Goal: Find specific page/section: Find specific page/section

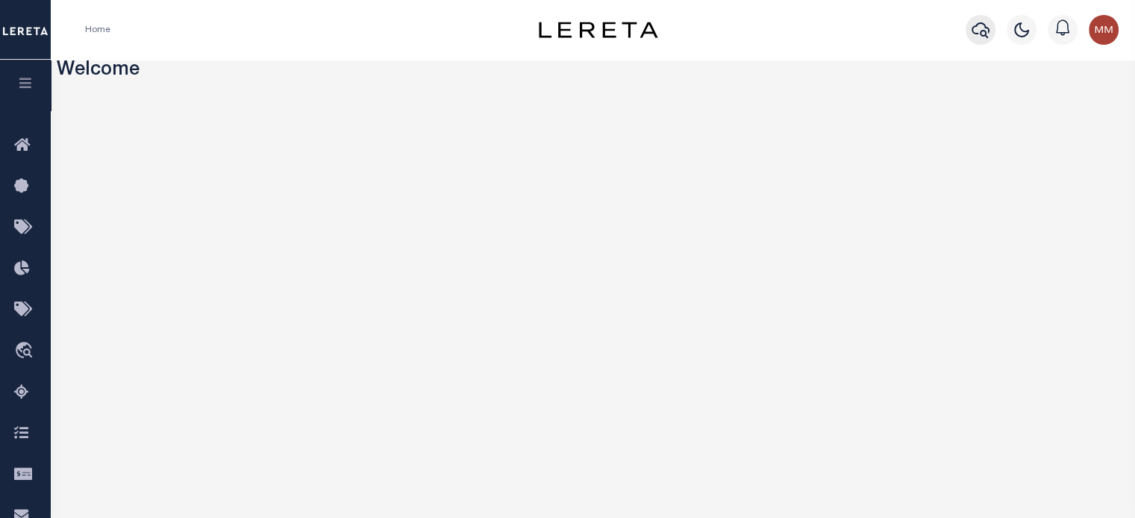
click at [852, 31] on icon "button" at bounding box center [981, 30] width 18 height 18
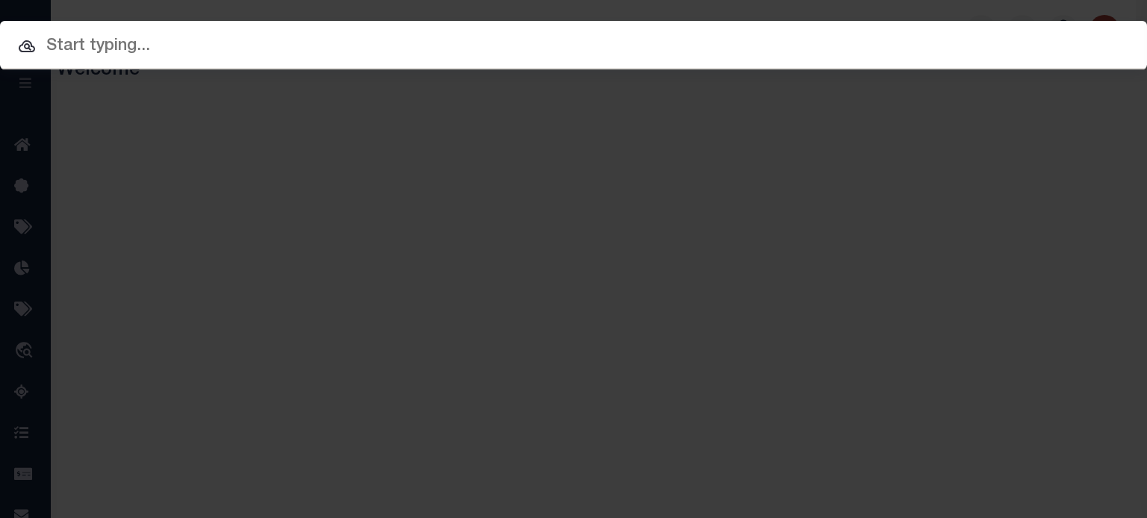
drag, startPoint x: 212, startPoint y: 40, endPoint x: 623, endPoint y: 92, distance: 413.8
click at [212, 40] on input "text" at bounding box center [573, 47] width 1147 height 26
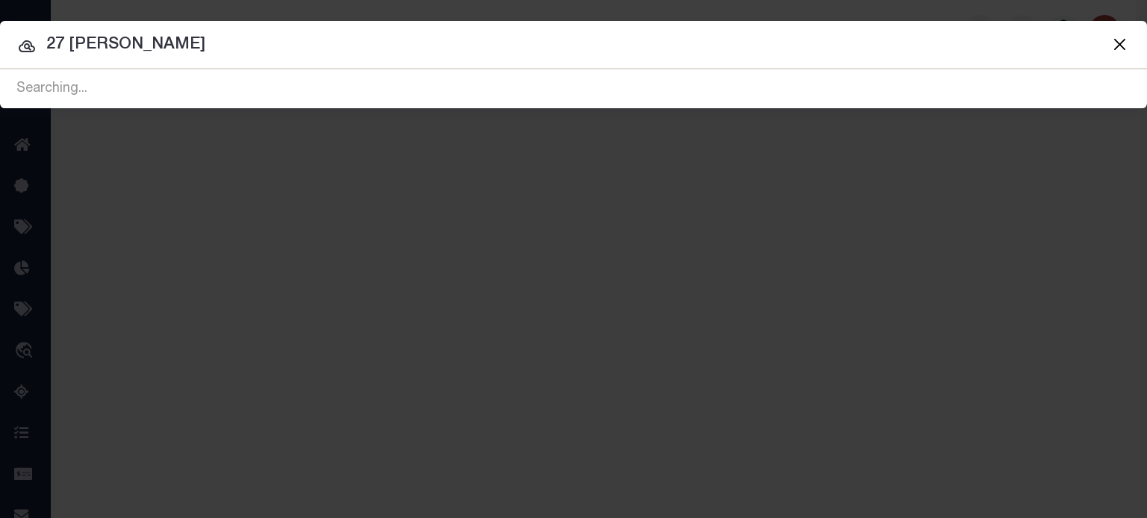
type input "27 tower"
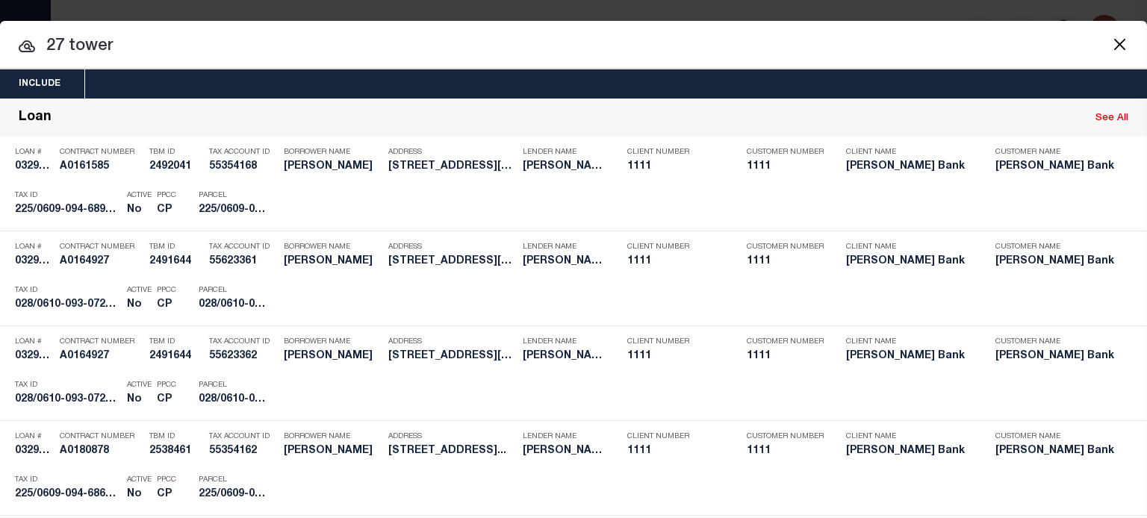
click at [0, 49] on html "Home Profile" at bounding box center [573, 395] width 1147 height 791
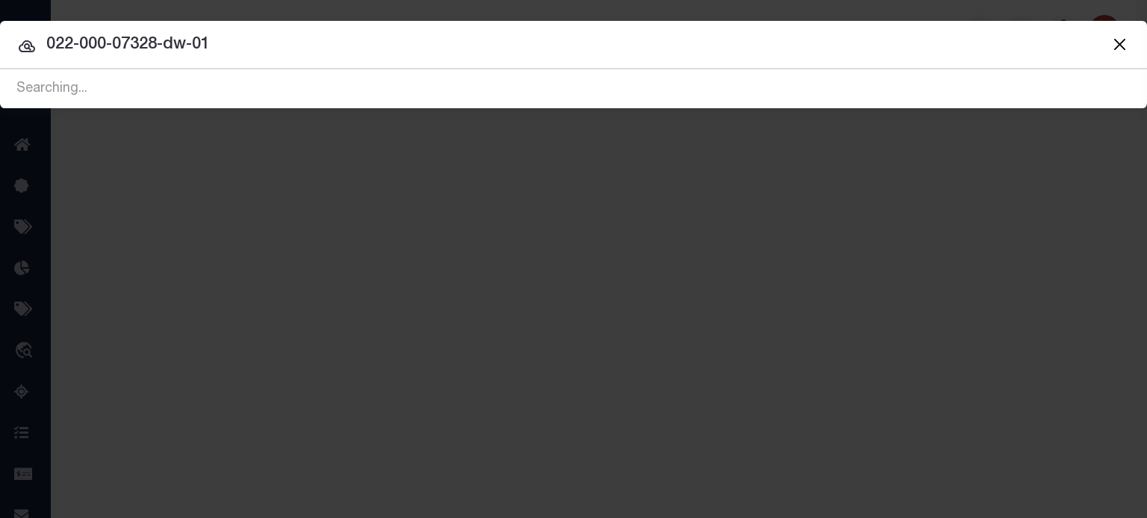
type input "022-000-07328-dw-01"
drag, startPoint x: 248, startPoint y: 39, endPoint x: -222, endPoint y: 54, distance: 470.5
click at [0, 54] on html "Home Profile" at bounding box center [573, 395] width 1147 height 791
type input "m"
type input "paul meredith"
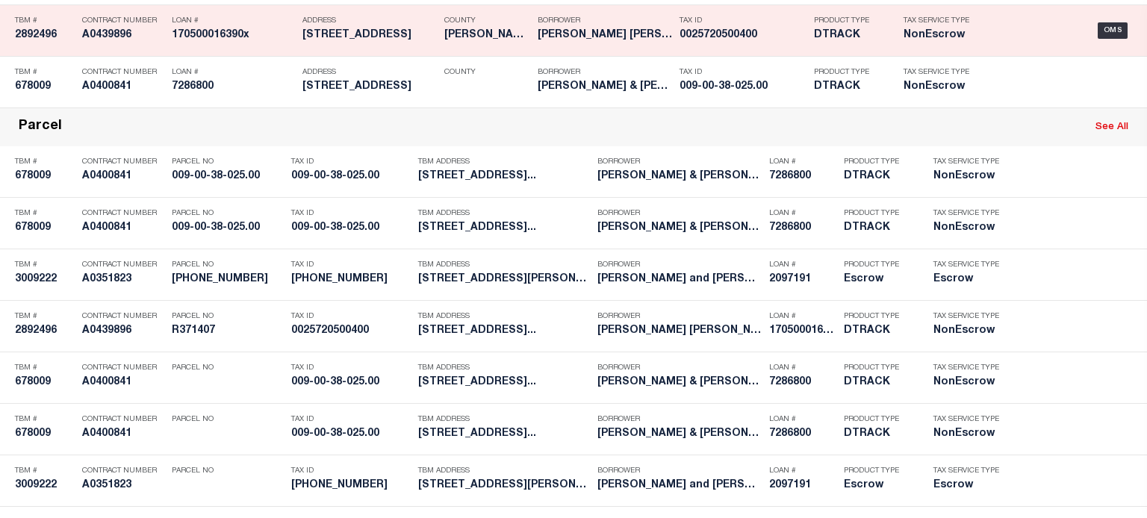
scroll to position [528, 0]
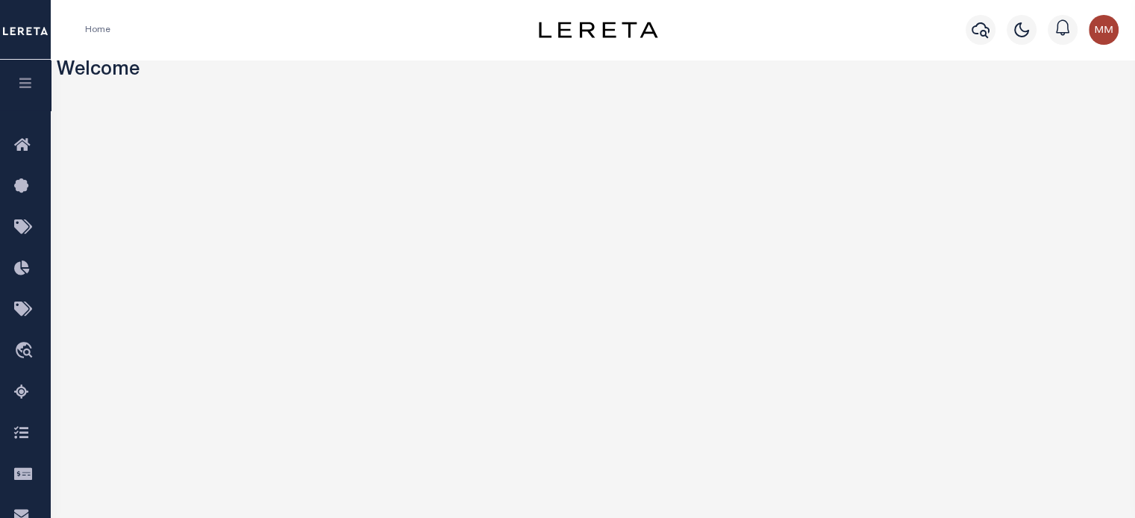
click at [24, 86] on icon "button" at bounding box center [25, 82] width 17 height 13
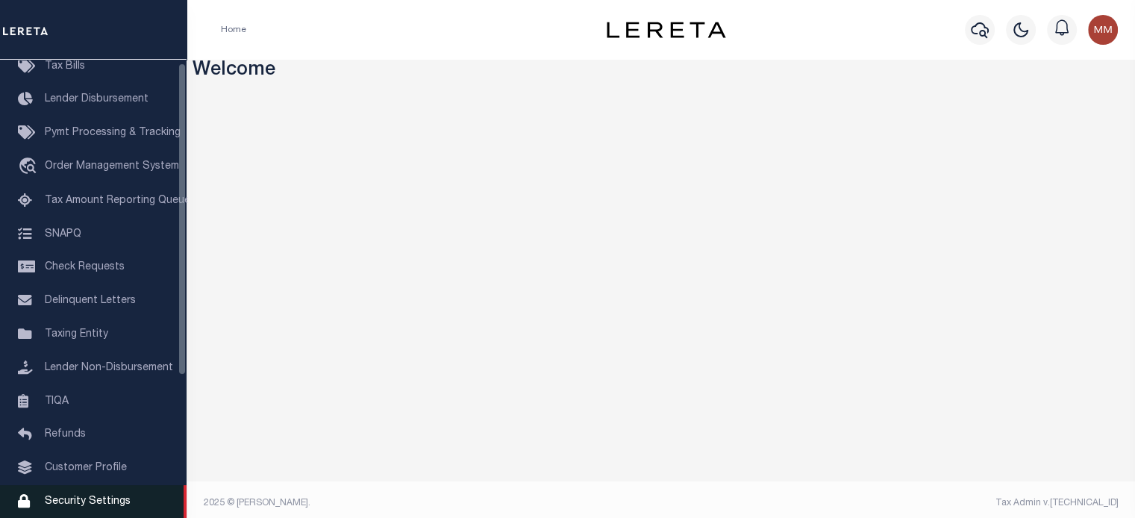
scroll to position [212, 0]
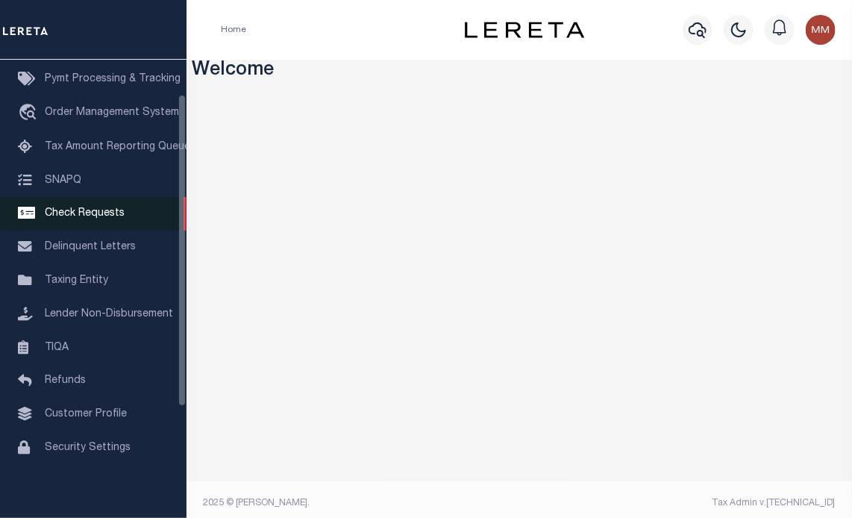
scroll to position [212, 0]
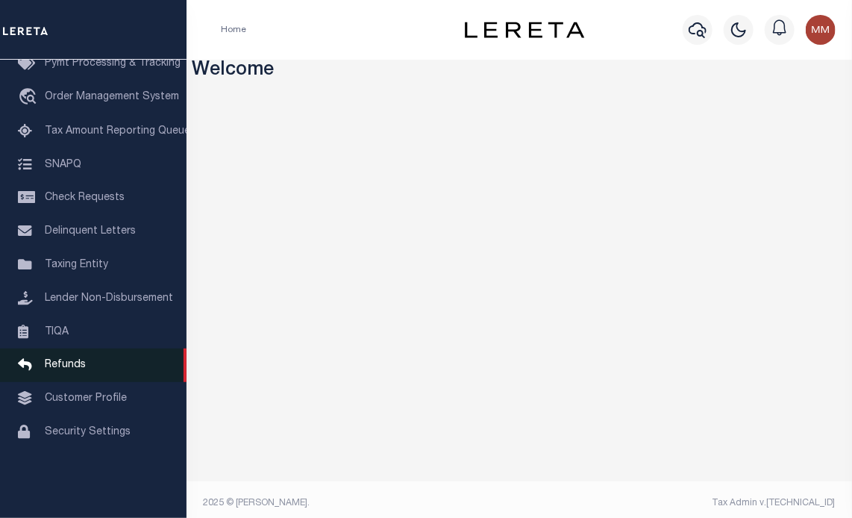
click at [75, 370] on span "Refunds" at bounding box center [65, 365] width 41 height 10
